Goal: Task Accomplishment & Management: Complete application form

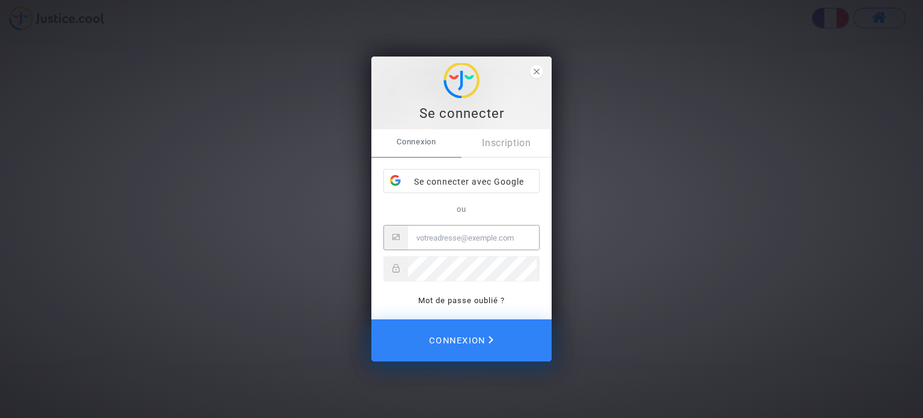
type input "[EMAIL_ADDRESS][DOMAIN_NAME]"
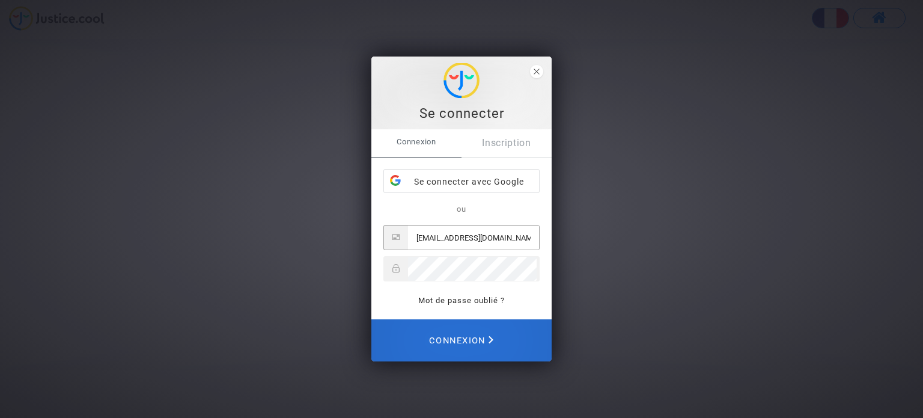
click at [472, 338] on span "Connexion" at bounding box center [461, 340] width 64 height 26
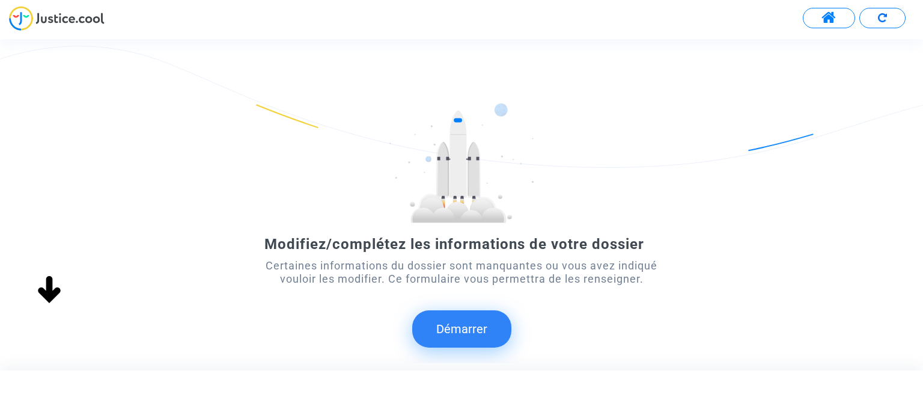
click at [478, 331] on button "Démarrer" at bounding box center [461, 328] width 99 height 37
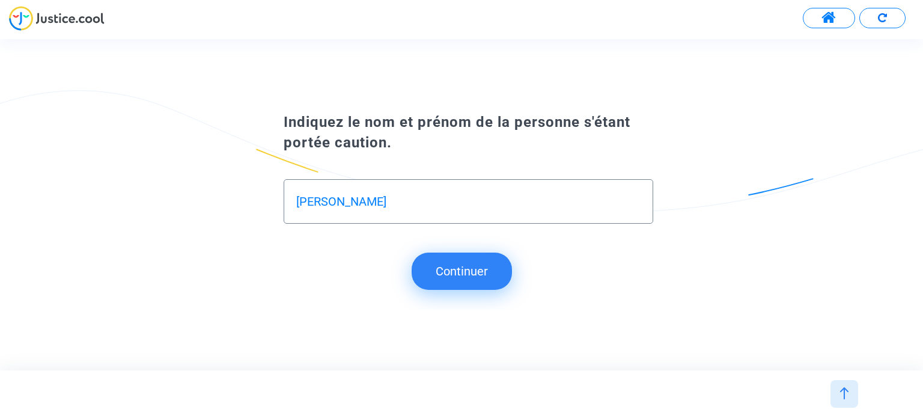
type input "[PERSON_NAME]"
click at [426, 262] on button "Continuer" at bounding box center [462, 270] width 100 height 37
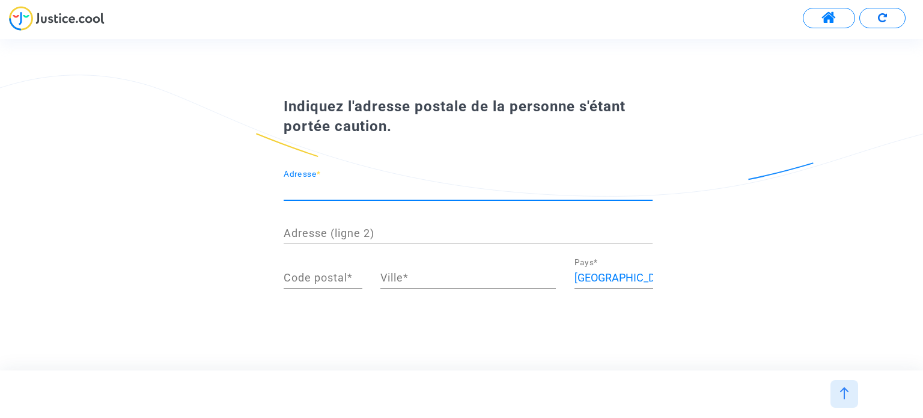
click at [612, 186] on input "Adresse *" at bounding box center [468, 189] width 369 height 12
type input ","
type input "/"
click at [538, 190] on input "[STREET_ADDRESS]" at bounding box center [468, 189] width 369 height 12
click at [538, 190] on input "21, rue Jean" at bounding box center [468, 189] width 369 height 12
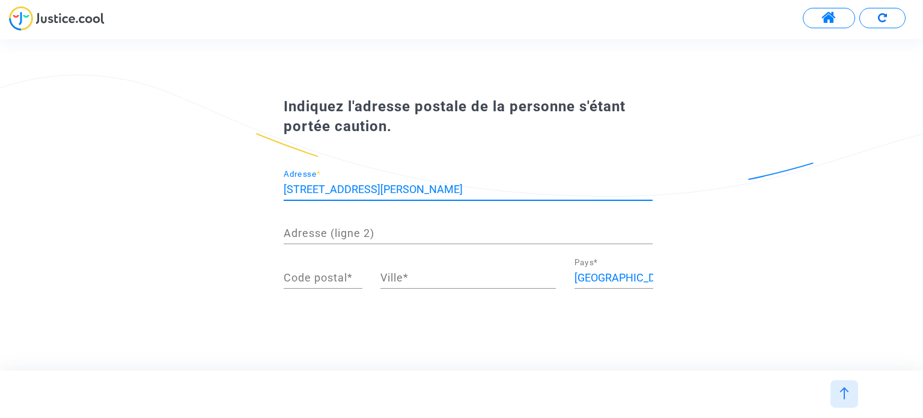
type input "21, rue Jean Richepin"
click at [315, 284] on div "Code postal *" at bounding box center [323, 273] width 79 height 31
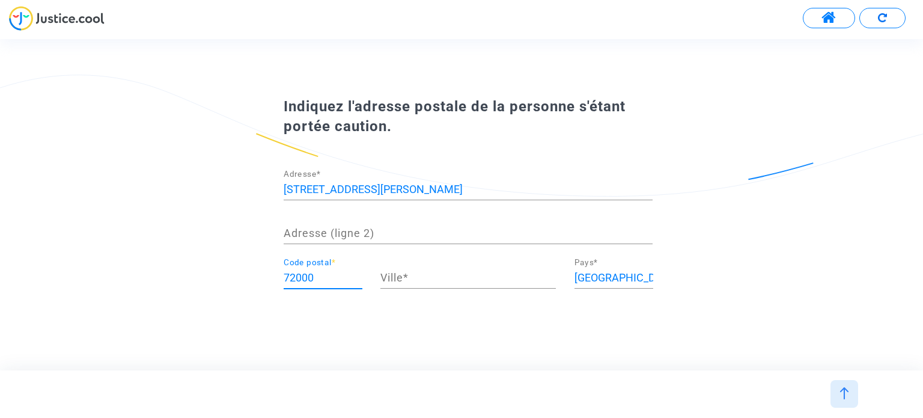
type input "72000"
click at [515, 284] on div "Ville *" at bounding box center [467, 273] width 175 height 31
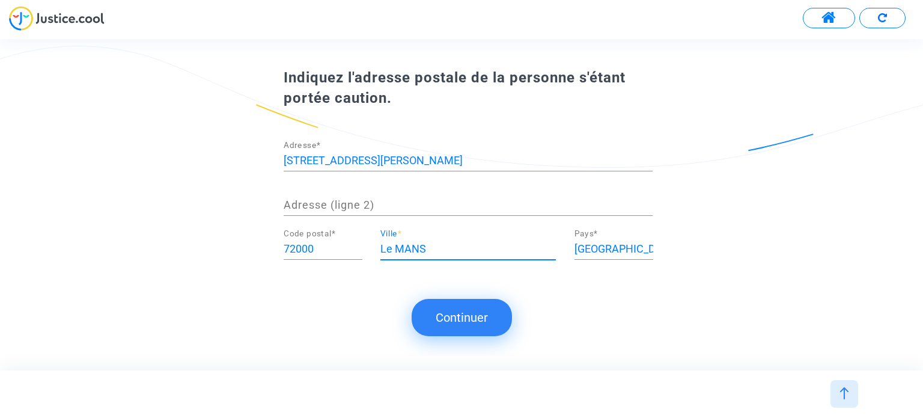
type input "Le MANS"
click at [484, 310] on button "Continuer" at bounding box center [462, 317] width 100 height 37
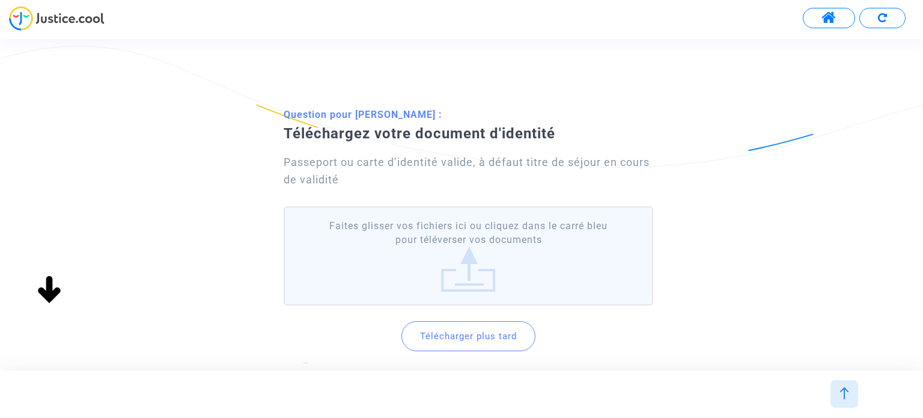
click at [478, 252] on label "Faites glisser vos fichiers ici ou cliquez dans le carré bleu pour téléverser v…" at bounding box center [468, 255] width 369 height 99
click at [0, 0] on input "Faites glisser vos fichiers ici ou cliquez dans le carré bleu pour téléverser v…" at bounding box center [0, 0] width 0 height 0
click at [451, 245] on label "Faites glisser vos fichiers ici ou cliquez dans le carré bleu pour téléverser v…" at bounding box center [468, 255] width 369 height 99
click at [0, 0] on input "Faites glisser vos fichiers ici ou cliquez dans le carré bleu pour téléverser v…" at bounding box center [0, 0] width 0 height 0
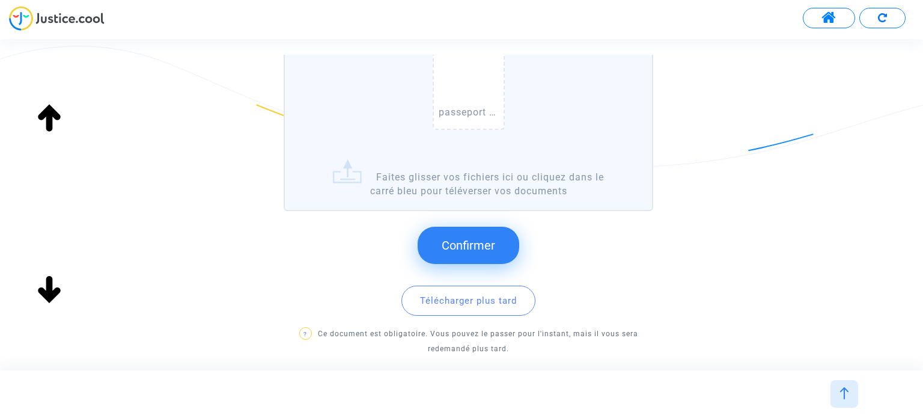
scroll to position [280, 0]
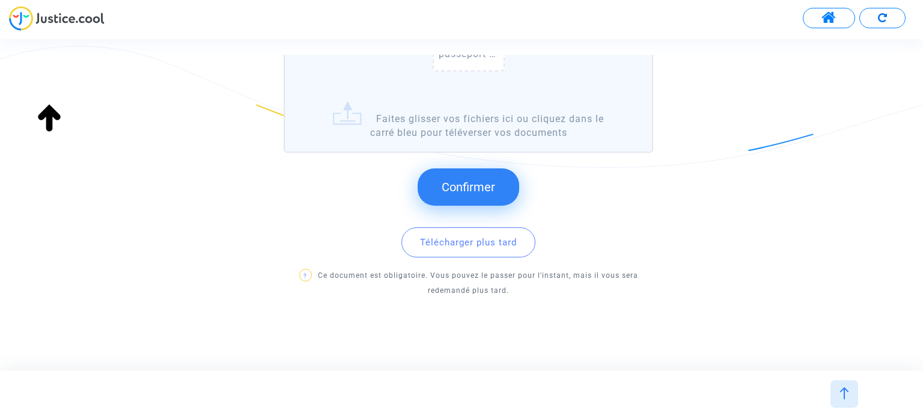
click at [495, 193] on button "Confirmer" at bounding box center [469, 186] width 102 height 37
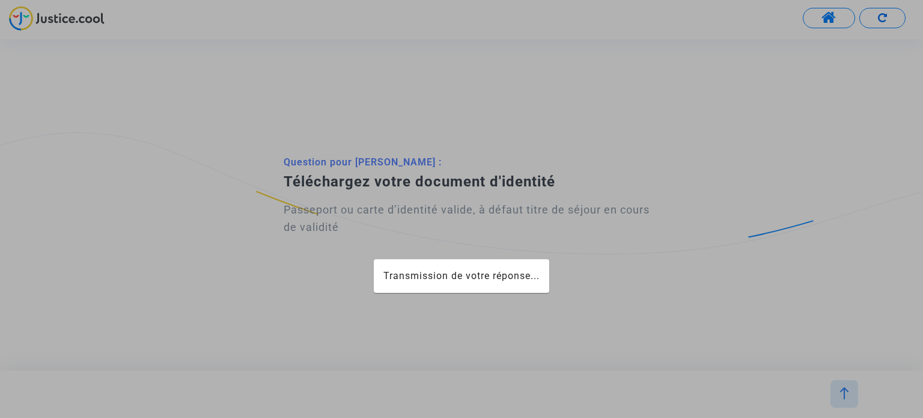
scroll to position [0, 0]
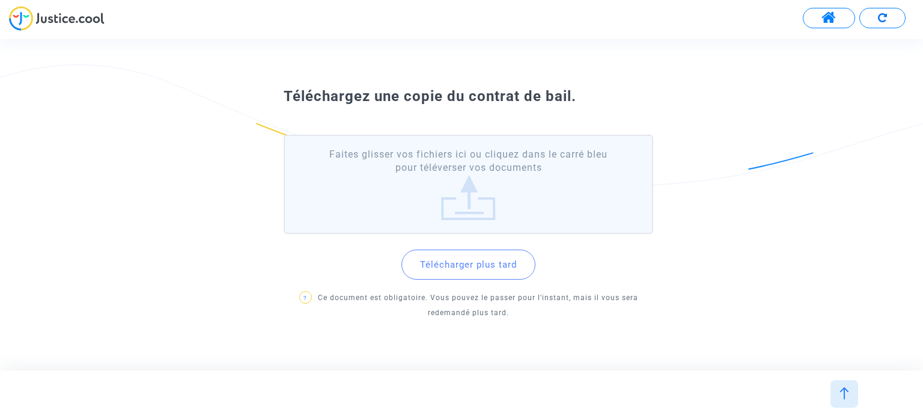
click at [469, 199] on label "Faites glisser vos fichiers ici ou cliquez dans le carré bleu pour téléverser v…" at bounding box center [468, 184] width 369 height 99
click at [0, 0] on input "Faites glisser vos fichiers ici ou cliquez dans le carré bleu pour téléverser v…" at bounding box center [0, 0] width 0 height 0
click at [487, 220] on label "Faites glisser vos fichiers ici ou cliquez dans le carré bleu pour téléverser v…" at bounding box center [468, 184] width 369 height 99
click at [0, 0] on input "Faites glisser vos fichiers ici ou cliquez dans le carré bleu pour téléverser v…" at bounding box center [0, 0] width 0 height 0
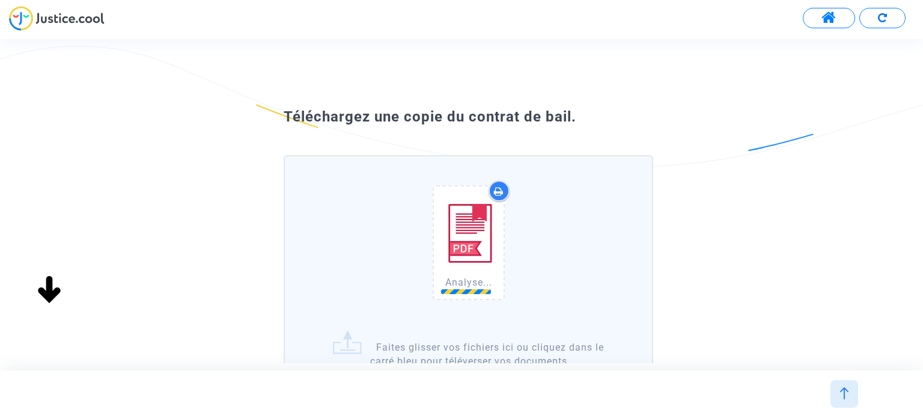
scroll to position [120, 0]
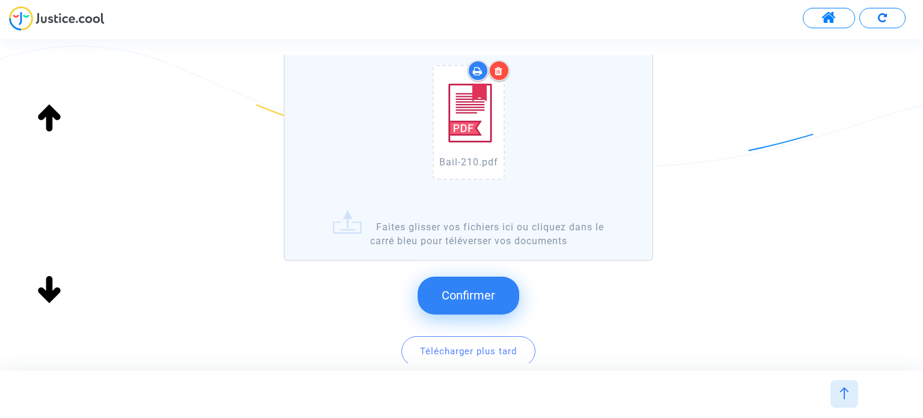
click at [464, 299] on span "Confirmer" at bounding box center [468, 295] width 53 height 14
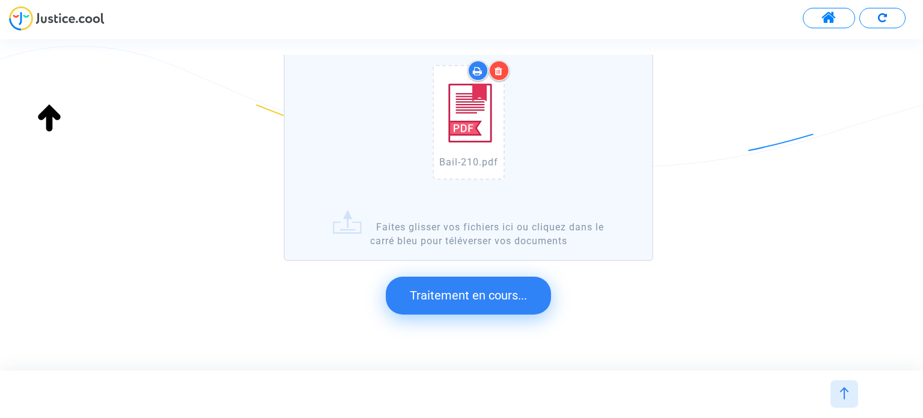
scroll to position [0, 0]
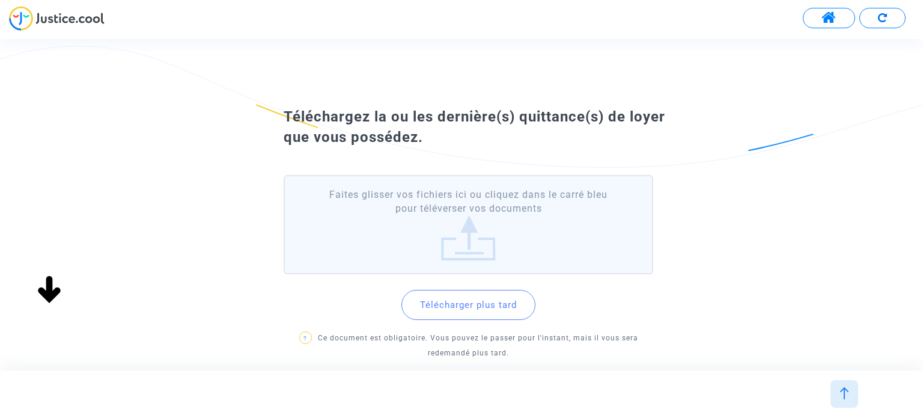
click at [479, 223] on label "Faites glisser vos fichiers ici ou cliquez dans le carré bleu pour téléverser v…" at bounding box center [468, 224] width 369 height 99
click at [0, 0] on input "Faites glisser vos fichiers ici ou cliquez dans le carré bleu pour téléverser v…" at bounding box center [0, 0] width 0 height 0
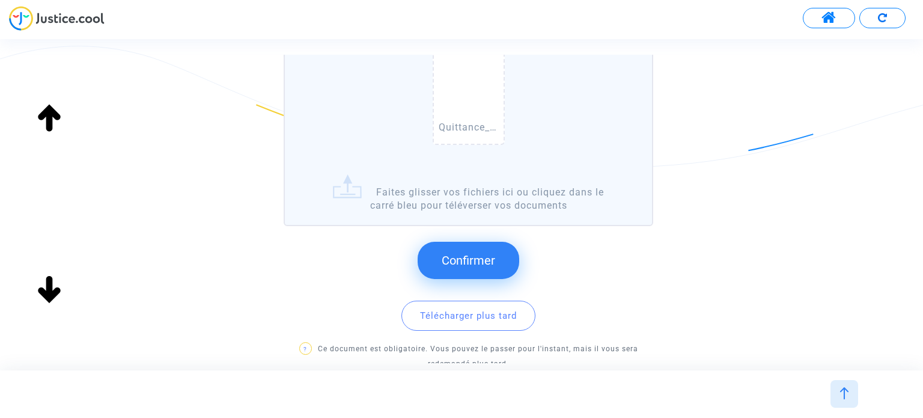
scroll to position [180, 0]
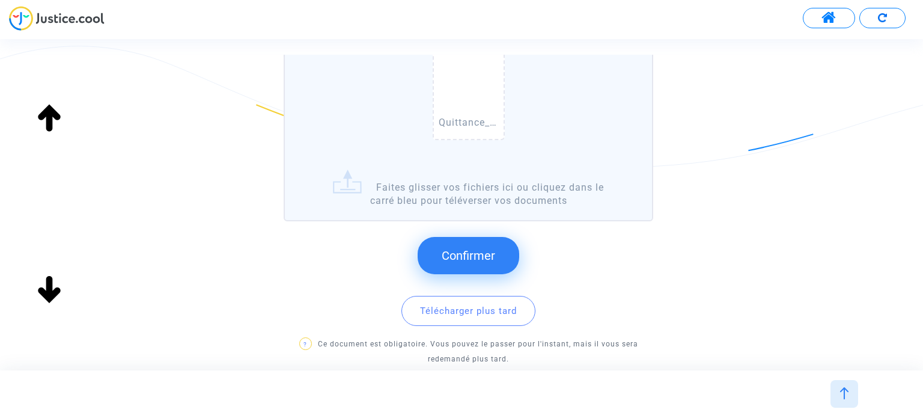
click at [493, 262] on button "Confirmer" at bounding box center [469, 255] width 102 height 37
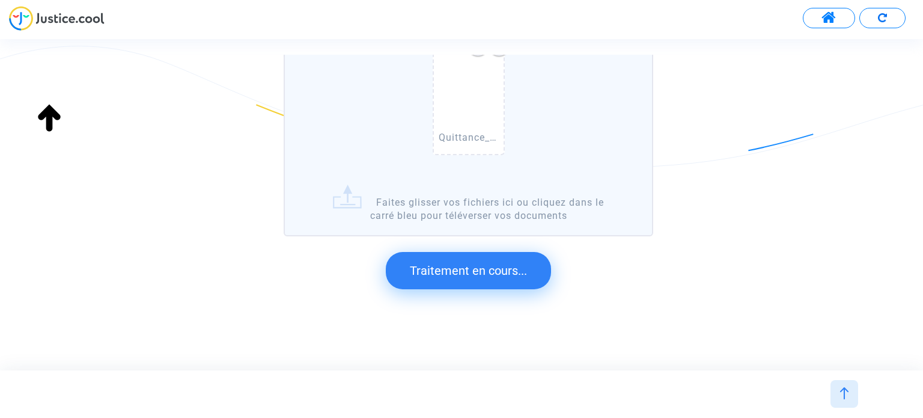
scroll to position [0, 0]
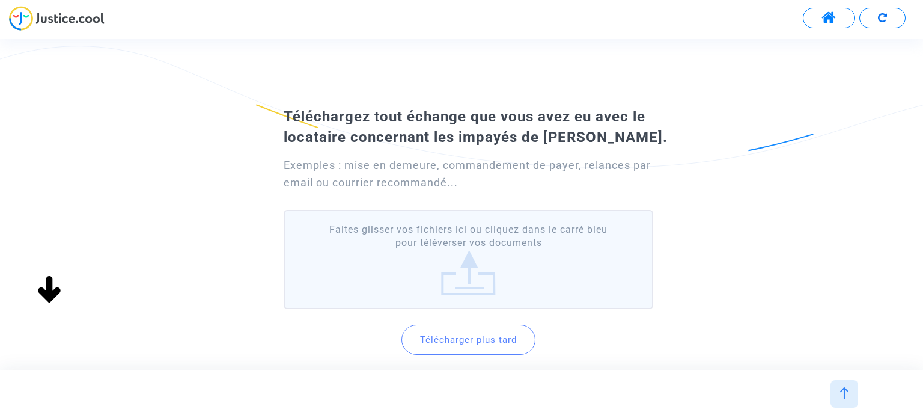
click at [486, 337] on button "Télécharger plus tard" at bounding box center [468, 339] width 134 height 30
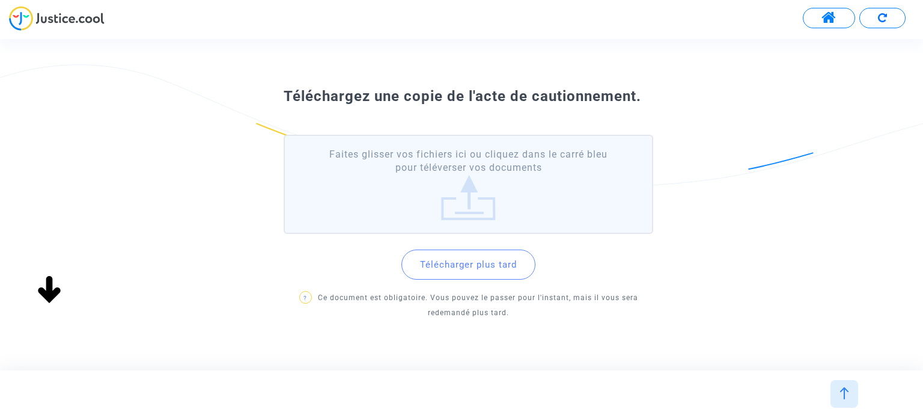
click at [469, 172] on label "Faites glisser vos fichiers ici ou cliquez dans le carré bleu pour téléverser v…" at bounding box center [468, 184] width 369 height 99
click at [0, 0] on input "Faites glisser vos fichiers ici ou cliquez dans le carré bleu pour téléverser v…" at bounding box center [0, 0] width 0 height 0
click at [524, 205] on label "Faites glisser vos fichiers ici ou cliquez dans le carré bleu pour téléverser v…" at bounding box center [468, 184] width 369 height 99
click at [0, 0] on input "Faites glisser vos fichiers ici ou cliquez dans le carré bleu pour téléverser v…" at bounding box center [0, 0] width 0 height 0
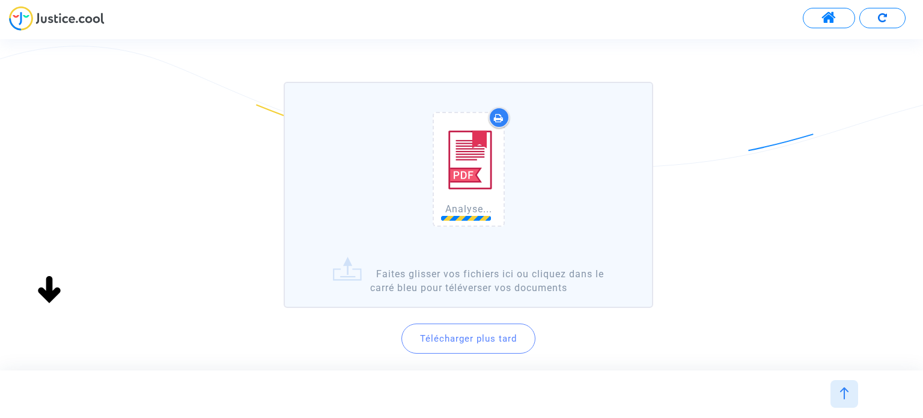
scroll to position [169, 0]
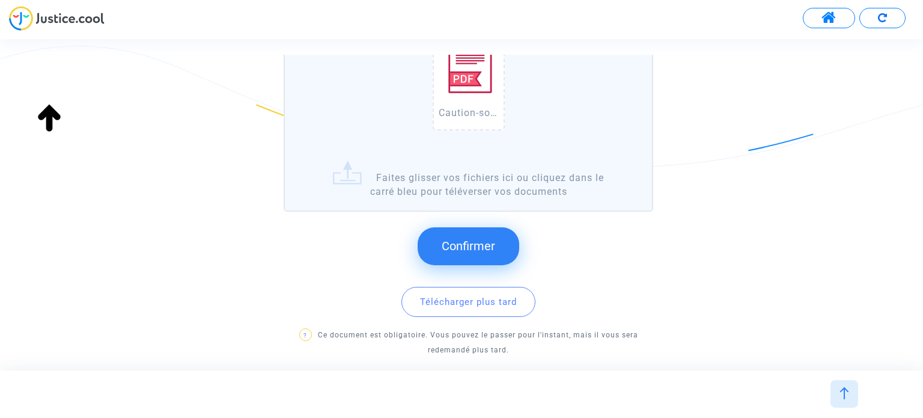
click at [485, 249] on span "Confirmer" at bounding box center [468, 246] width 53 height 14
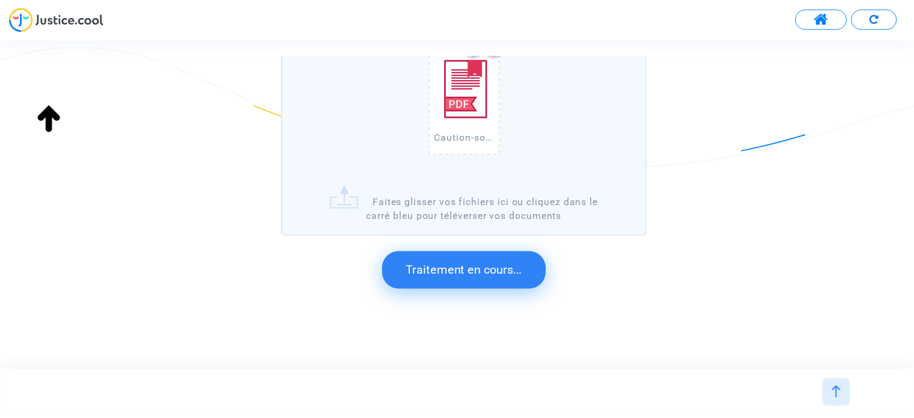
scroll to position [0, 0]
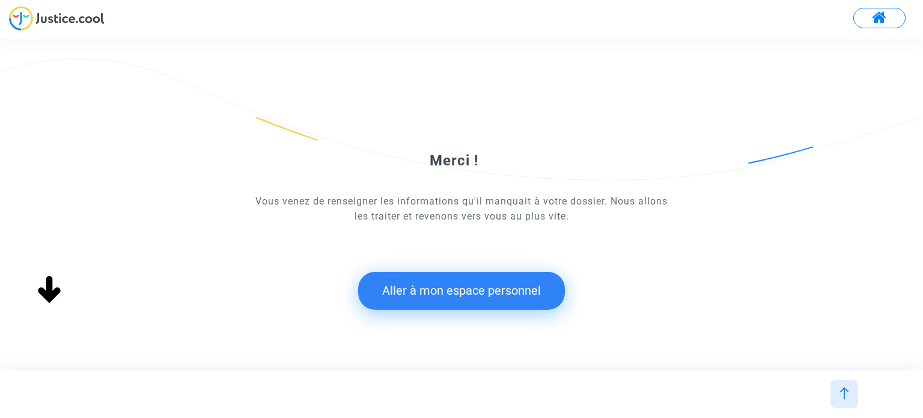
click at [513, 292] on button "Aller à mon espace personnel" at bounding box center [461, 290] width 207 height 37
